Goal: Task Accomplishment & Management: Use online tool/utility

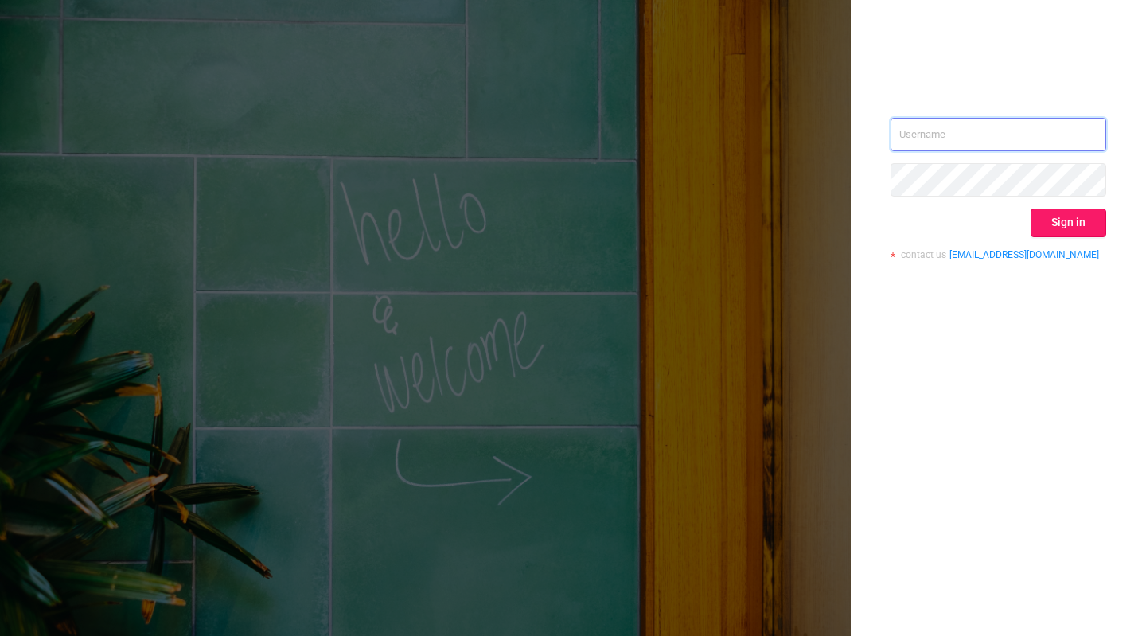
type input "[EMAIL_ADDRESS][DOMAIN_NAME]"
click at [1080, 228] on button "Sign in" at bounding box center [1068, 222] width 76 height 29
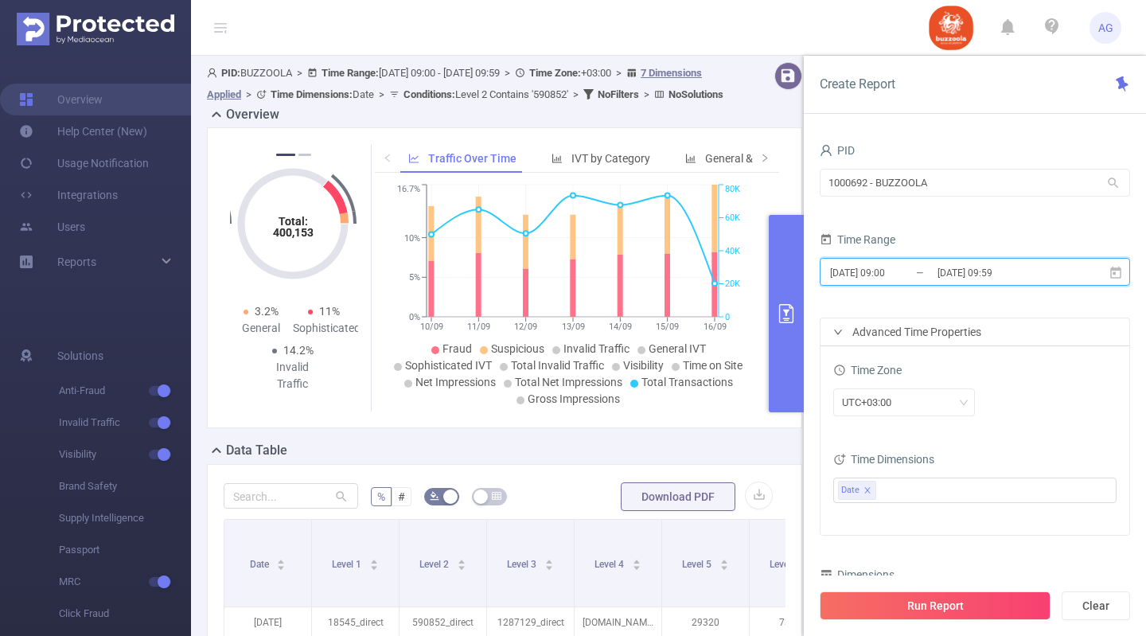
click at [1112, 269] on icon at bounding box center [1115, 272] width 11 height 12
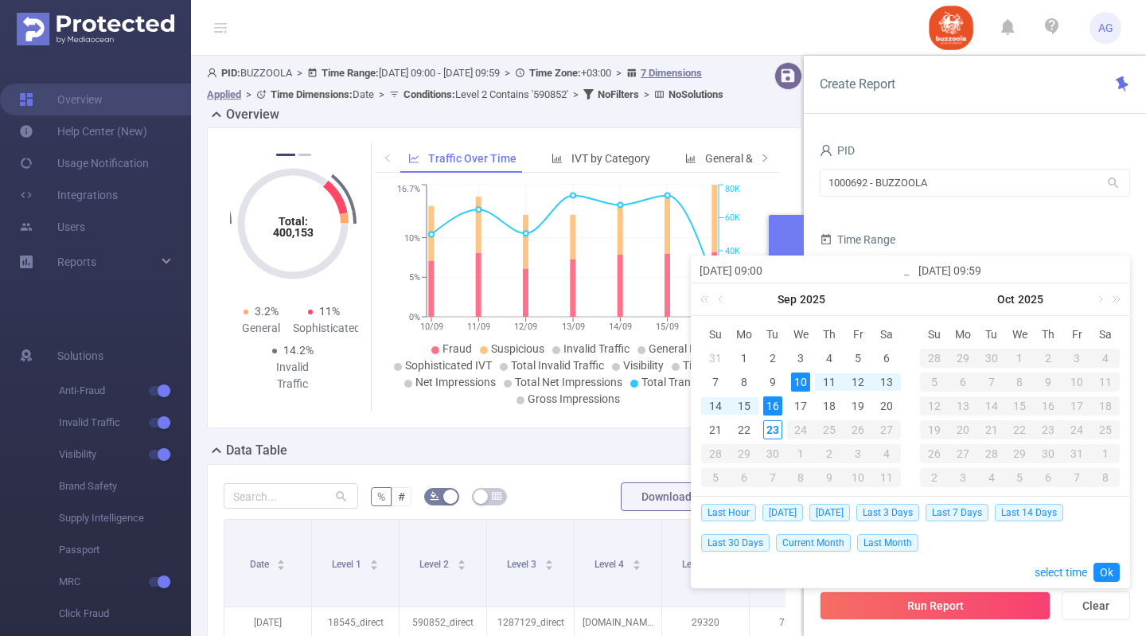
click at [764, 400] on div "16" at bounding box center [772, 405] width 19 height 19
click at [748, 419] on td "22" at bounding box center [744, 430] width 29 height 24
type input "[DATE] 09:00"
type input "[DATE] 09:59"
type input "[DATE] 09:00"
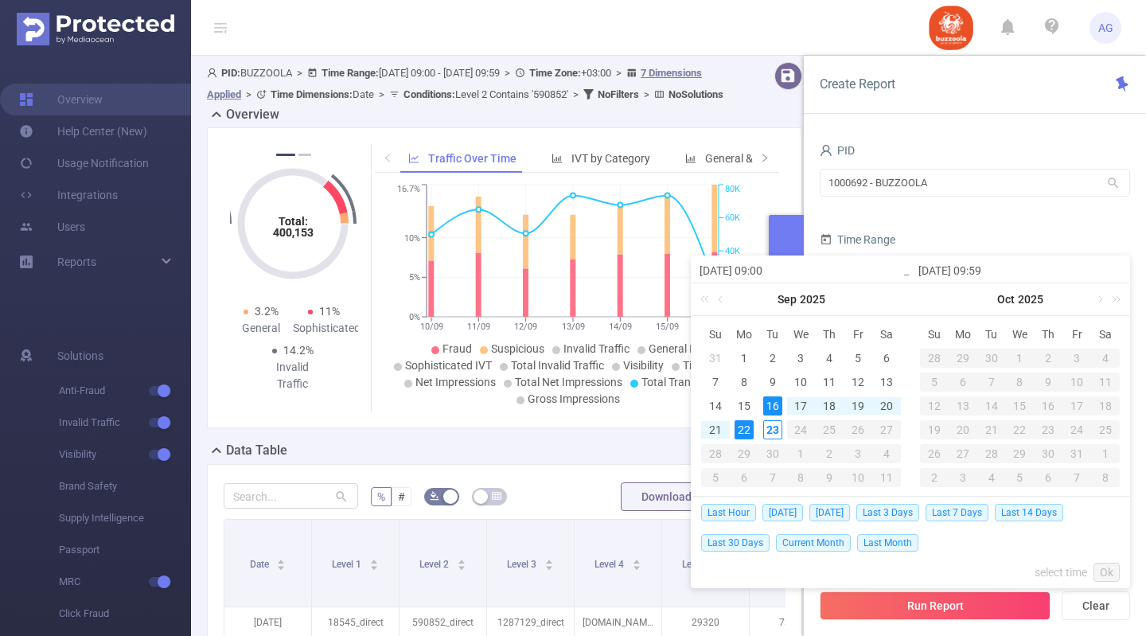
type input "[DATE] 09:59"
click at [1098, 568] on link "Ok" at bounding box center [1106, 572] width 26 height 19
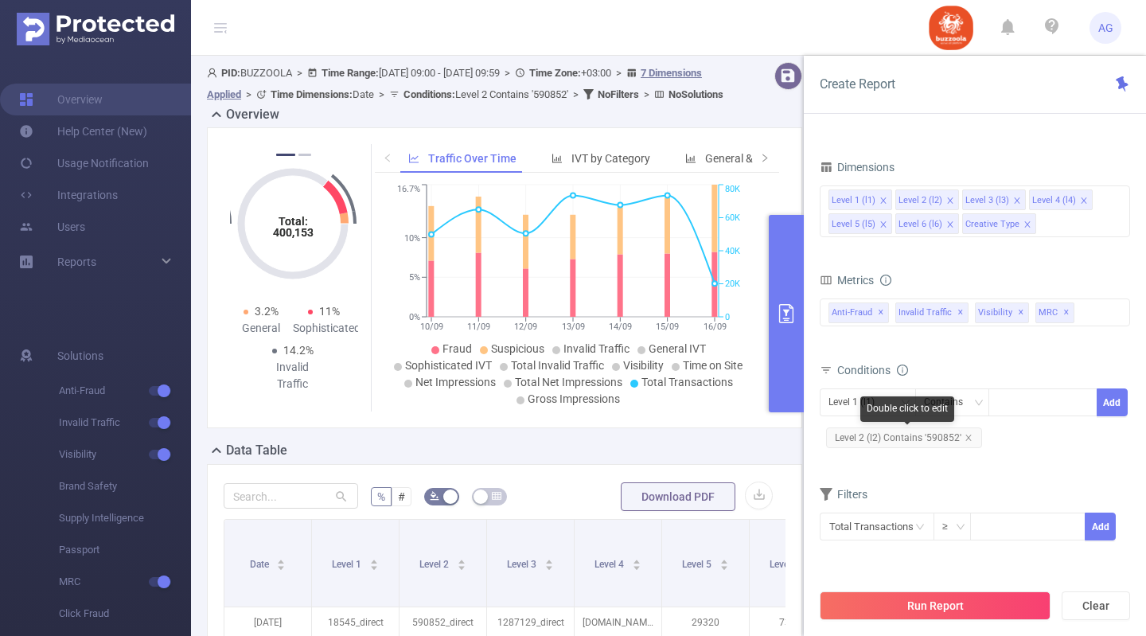
click at [941, 432] on span "Level 2 (l2) Contains '590852'" at bounding box center [904, 437] width 156 height 21
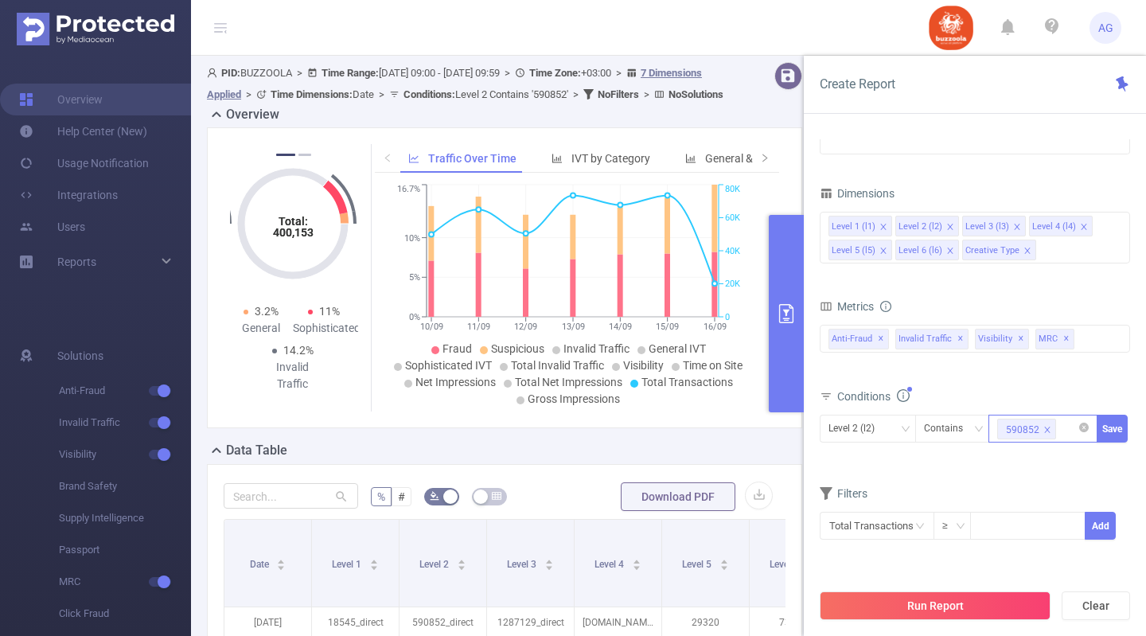
click at [1045, 426] on icon "icon: close" at bounding box center [1047, 430] width 8 height 8
click at [1045, 426] on div at bounding box center [1042, 428] width 91 height 26
paste input "587913"
type input "587913"
click at [1041, 459] on li "587913" at bounding box center [1042, 461] width 109 height 25
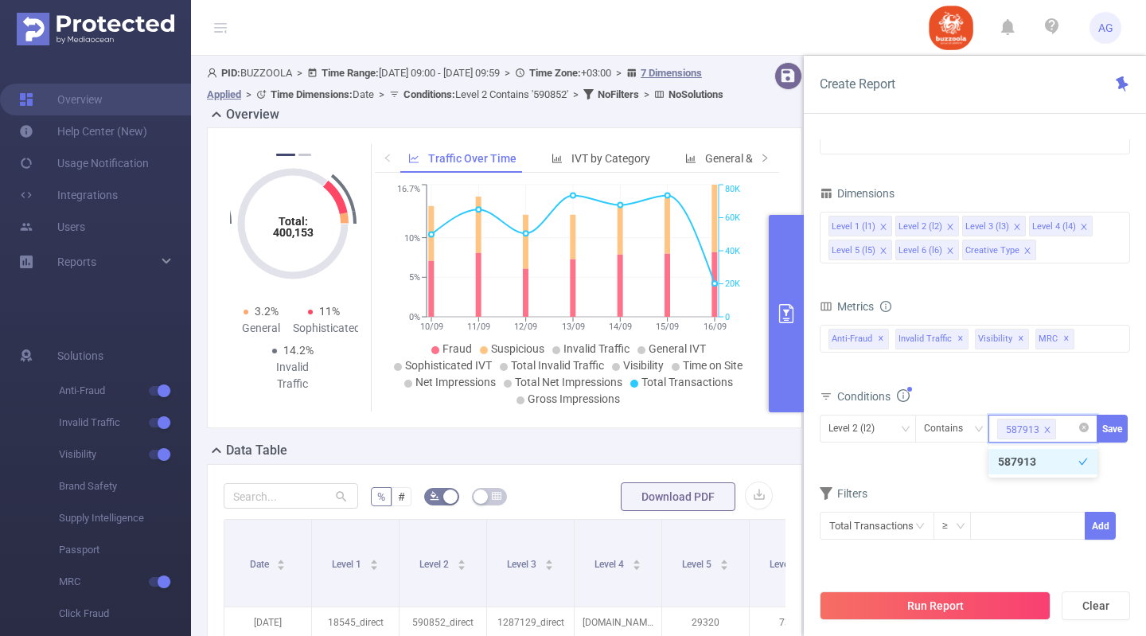
click at [1018, 454] on li "587913" at bounding box center [1042, 461] width 109 height 25
paste input "587913"
type input "587913"
click at [1026, 466] on li "587913" at bounding box center [1042, 461] width 109 height 25
paste input "587900"
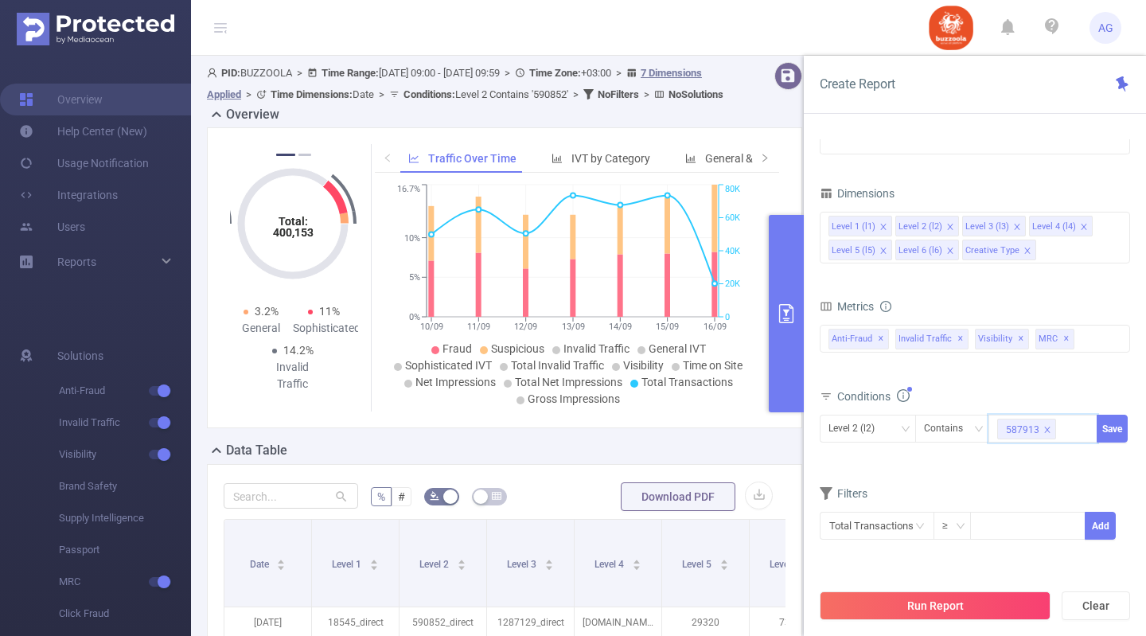
type input "587900"
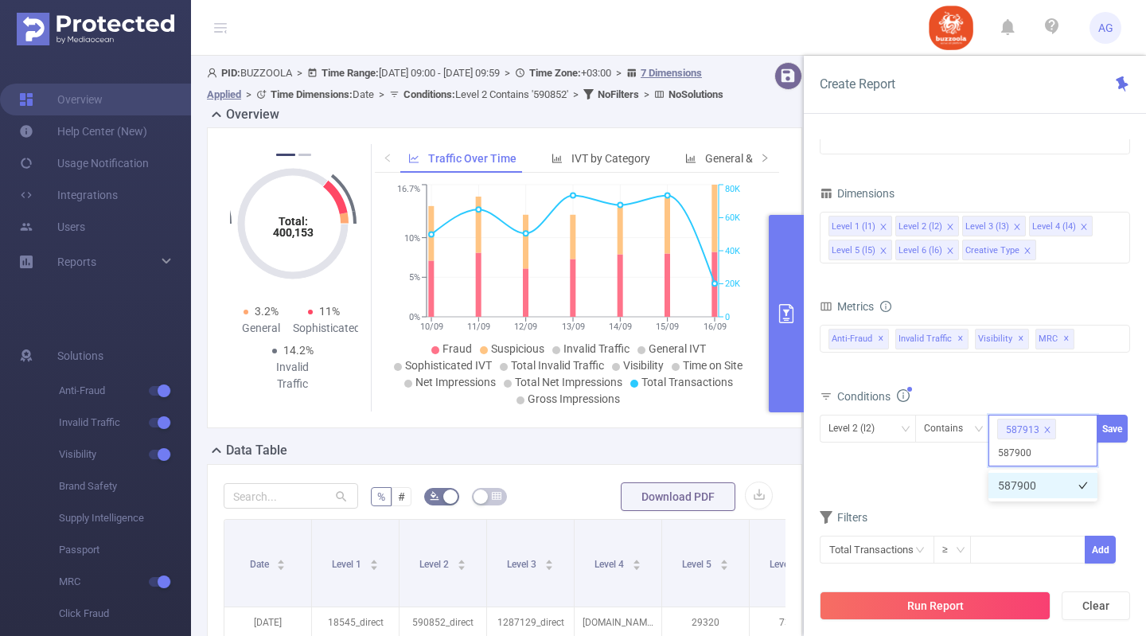
click at [1012, 486] on li "587900" at bounding box center [1042, 485] width 109 height 25
click at [1121, 419] on button "Save" at bounding box center [1111, 429] width 31 height 28
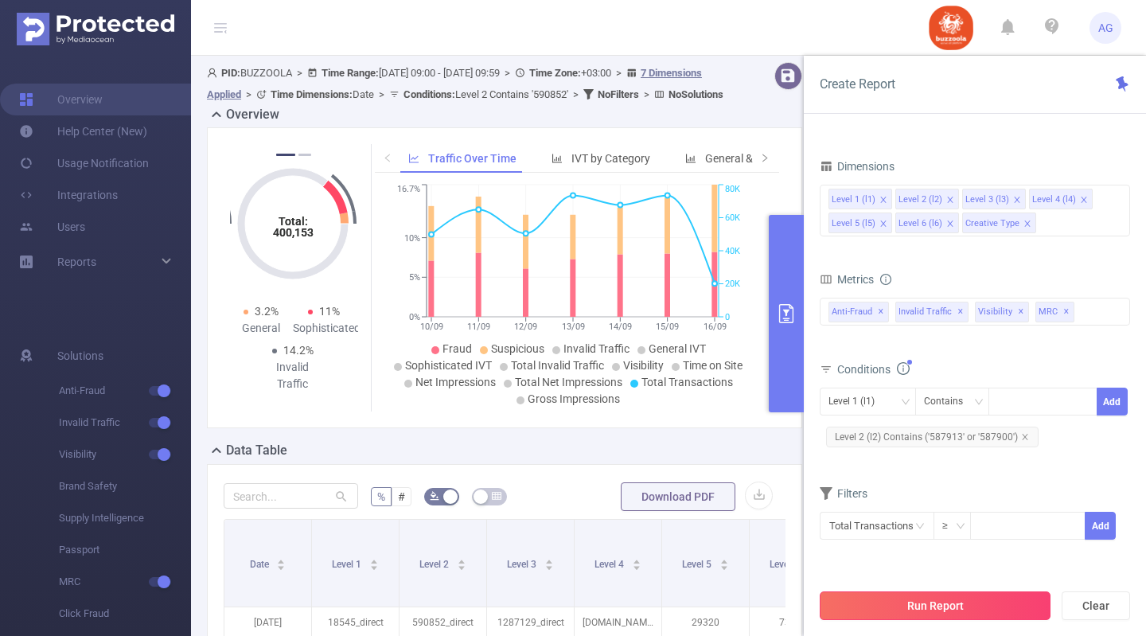
click at [959, 604] on button "Run Report" at bounding box center [935, 605] width 231 height 29
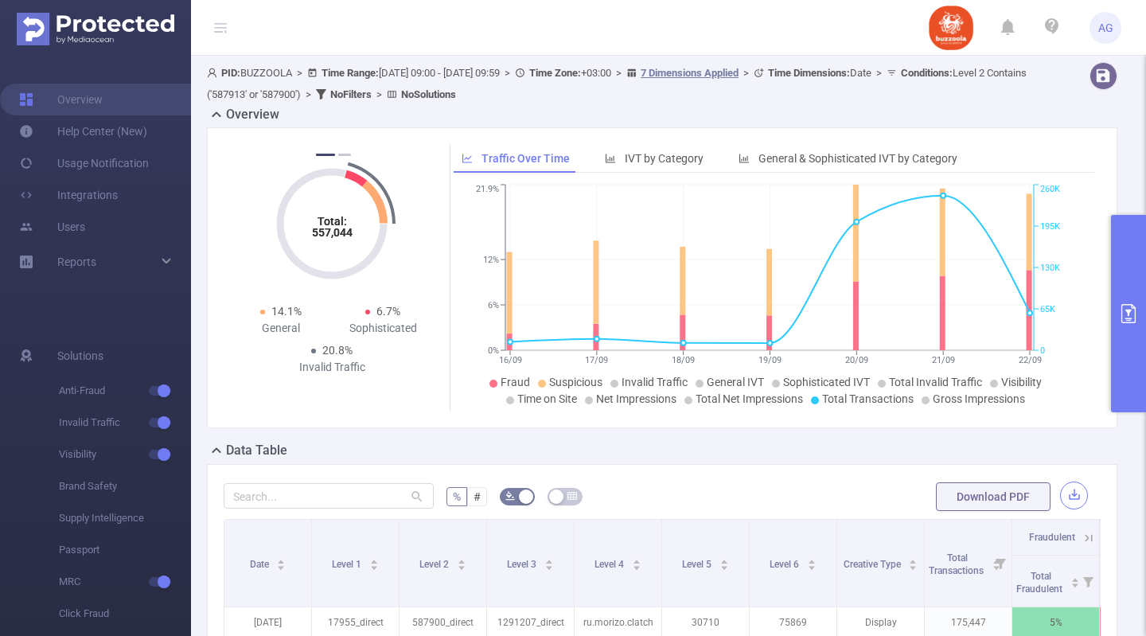
click at [1060, 495] on button "button" at bounding box center [1074, 495] width 28 height 28
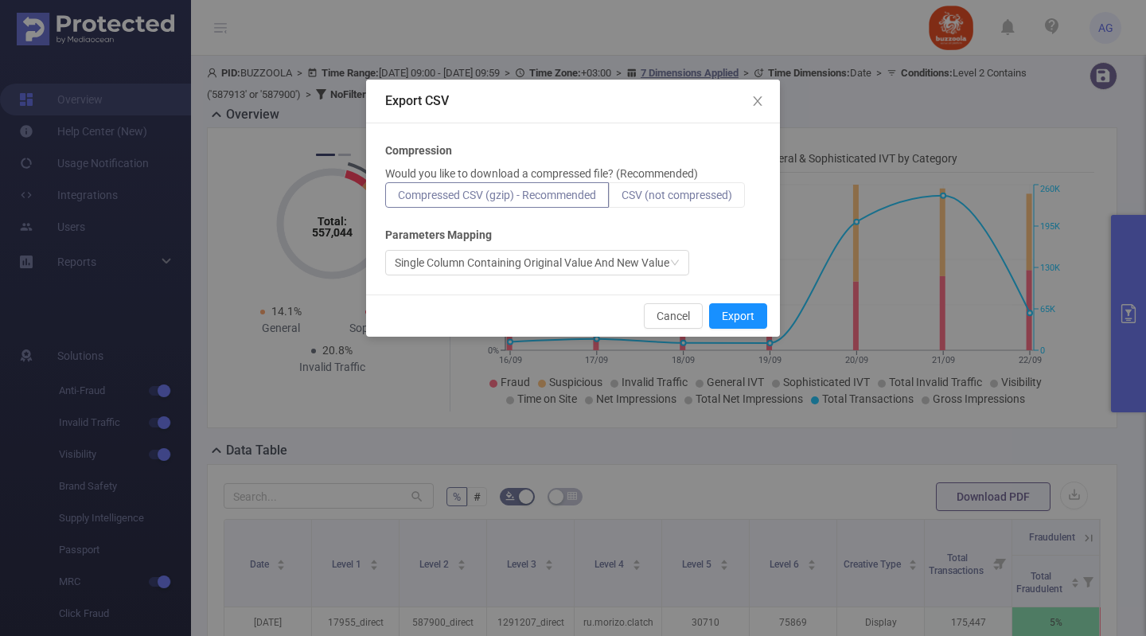
click at [725, 192] on span "CSV (not compressed)" at bounding box center [676, 195] width 111 height 13
click at [621, 199] on input "CSV (not compressed)" at bounding box center [621, 199] width 0 height 0
click at [742, 321] on button "Export" at bounding box center [738, 315] width 58 height 25
